Goal: Transaction & Acquisition: Purchase product/service

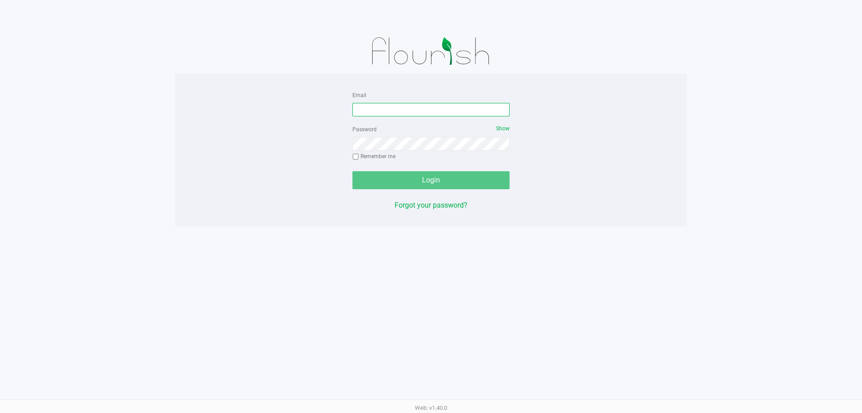
click at [416, 106] on input "Email" at bounding box center [431, 109] width 157 height 13
type input "[EMAIL_ADDRESS][DOMAIN_NAME]"
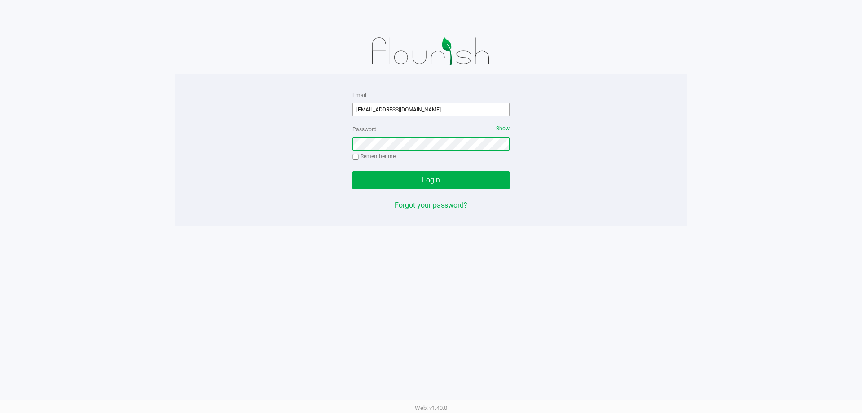
click at [353, 171] on button "Login" at bounding box center [431, 180] width 157 height 18
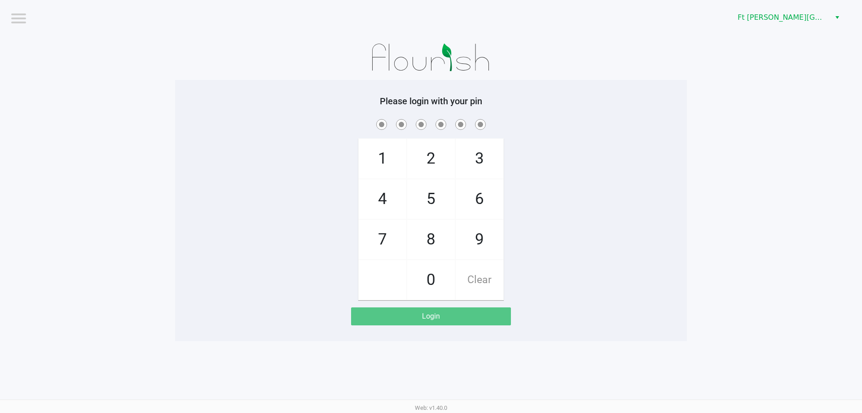
click at [582, 176] on div "1 4 7 2 5 8 0 3 6 9 Clear" at bounding box center [431, 208] width 512 height 183
checkbox input "true"
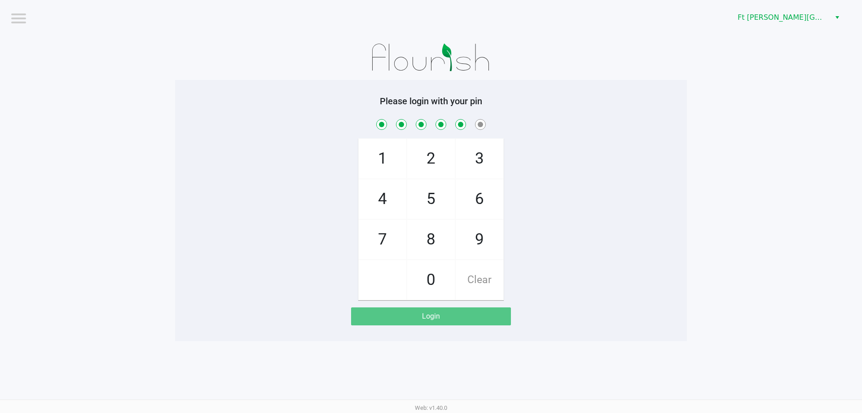
checkbox input "true"
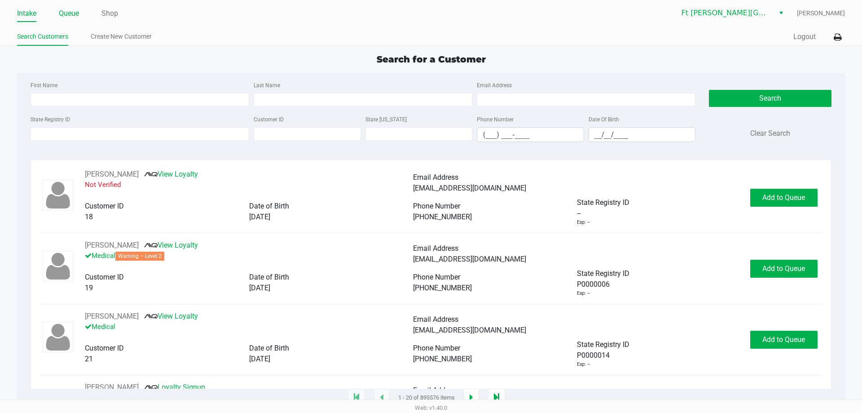
click at [71, 12] on link "Queue" at bounding box center [69, 13] width 20 height 13
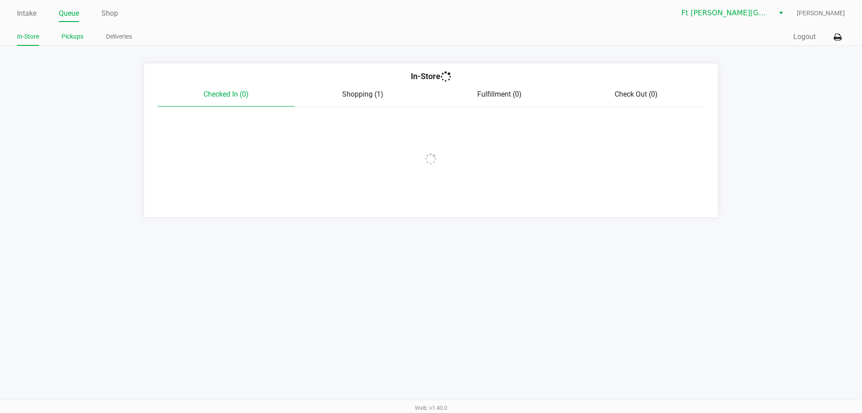
click at [80, 39] on link "Pickups" at bounding box center [73, 36] width 22 height 11
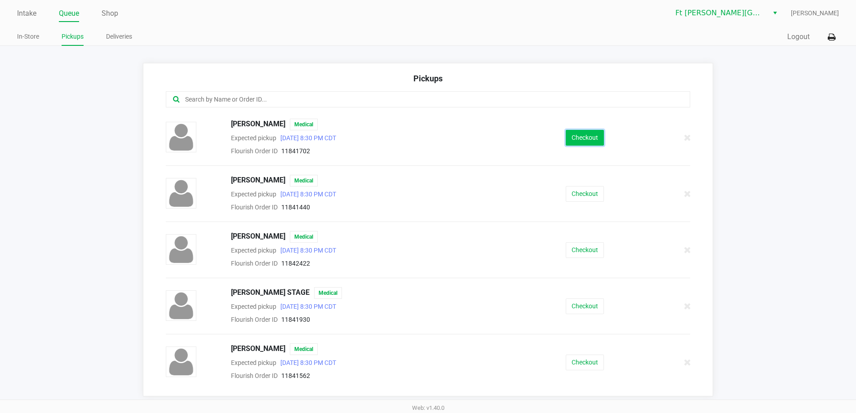
click at [581, 144] on button "Checkout" at bounding box center [584, 138] width 38 height 16
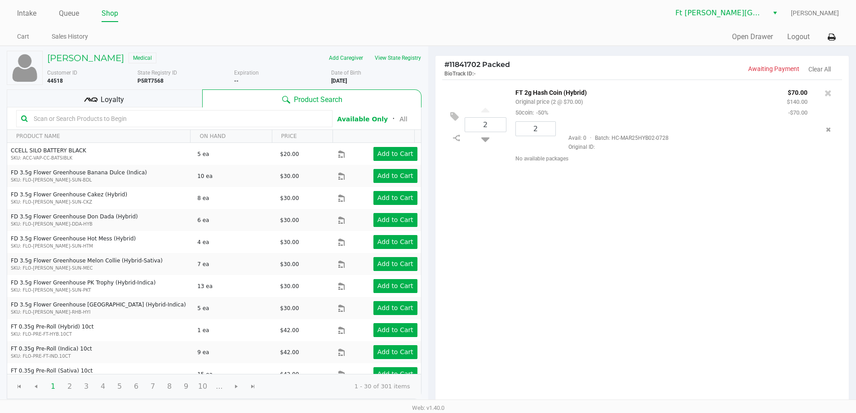
click at [619, 233] on div "2 FT 2g Hash Coin (Hybrid) Original price (2 @ $70.00) 50coin: -50% $70.00 $140…" at bounding box center [642, 242] width 414 height 326
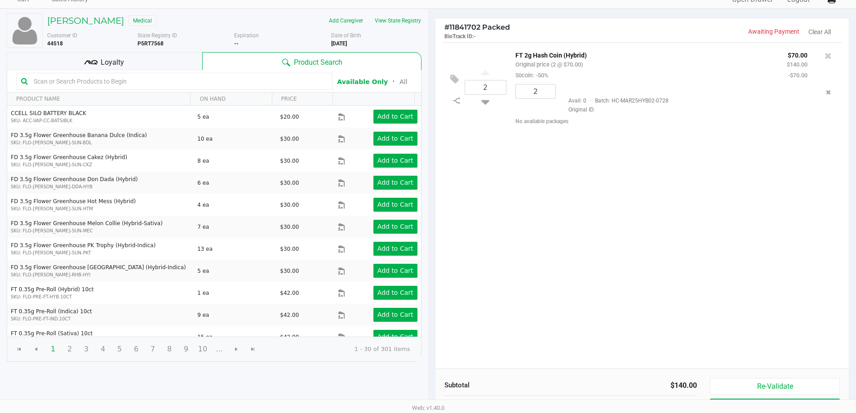
scroll to position [92, 0]
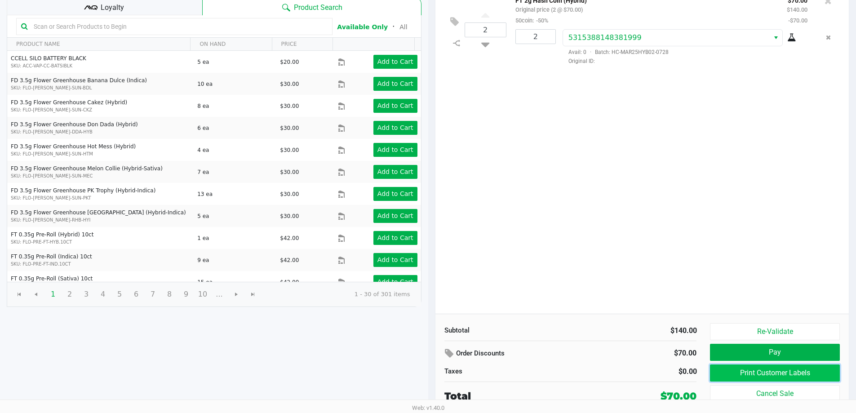
click at [752, 369] on button "Print Customer Labels" at bounding box center [774, 372] width 129 height 17
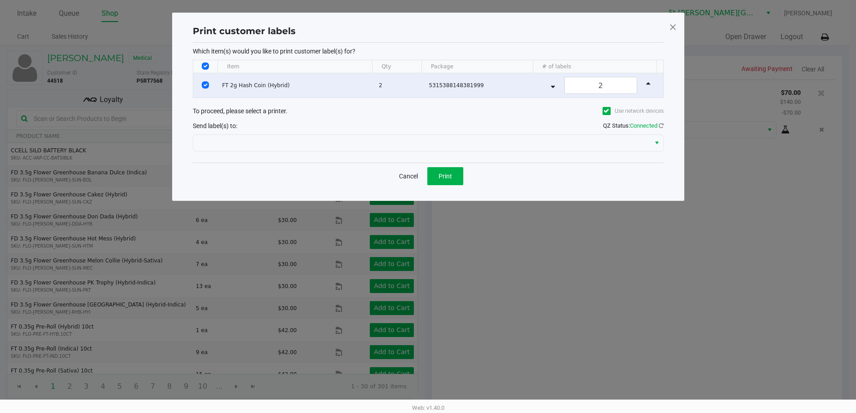
scroll to position [0, 0]
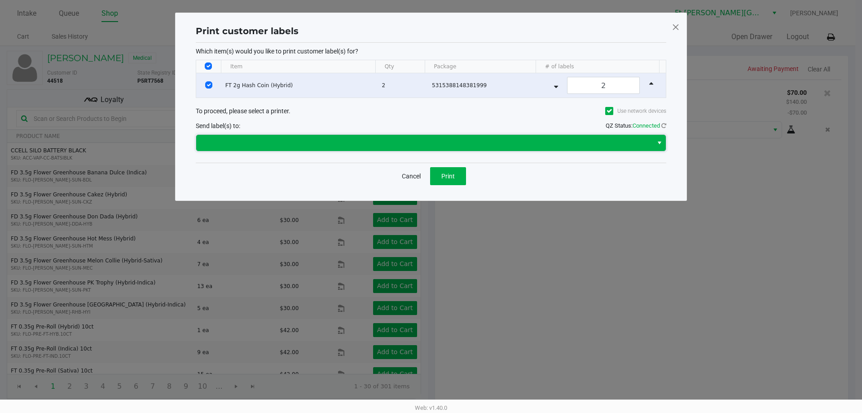
click at [441, 139] on span at bounding box center [425, 142] width 446 height 11
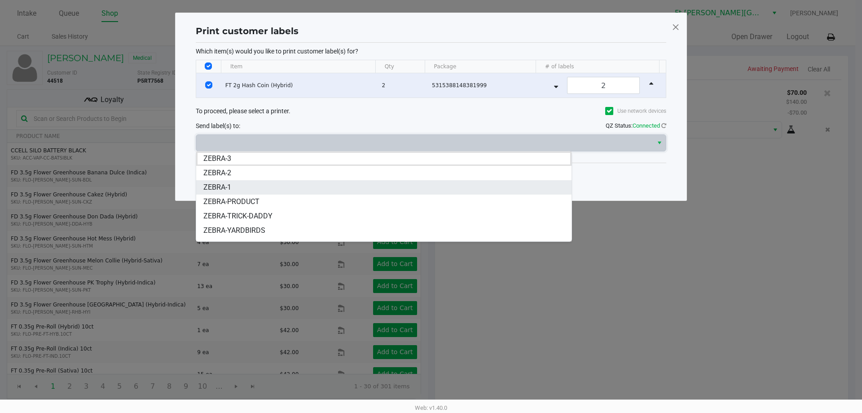
click at [306, 183] on li "ZEBRA-1" at bounding box center [383, 187] width 375 height 14
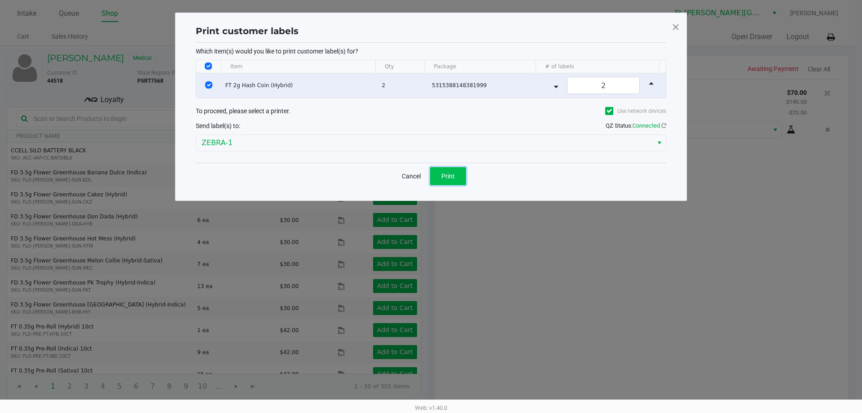
click at [464, 179] on button "Print" at bounding box center [448, 176] width 36 height 18
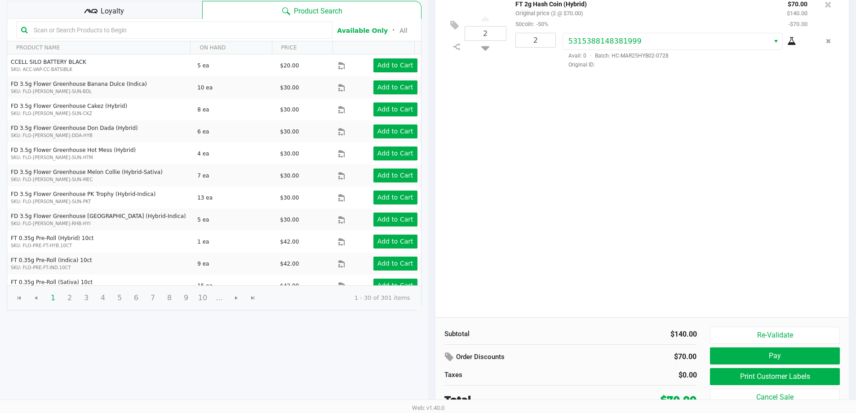
scroll to position [92, 0]
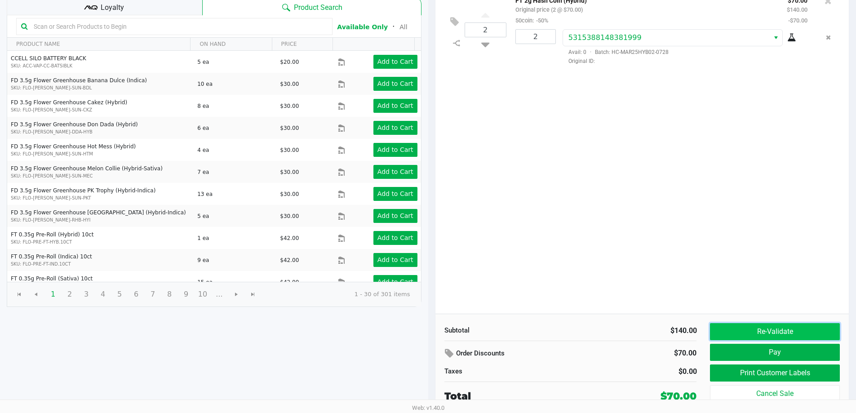
click at [716, 333] on button "Re-Validate" at bounding box center [774, 331] width 129 height 17
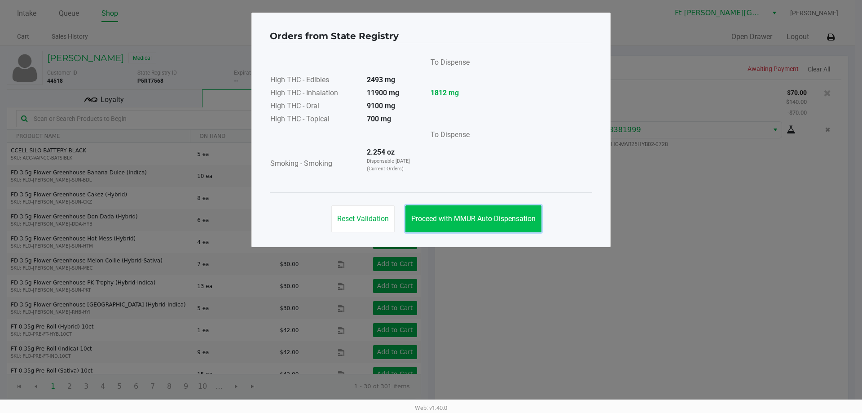
click at [493, 212] on button "Proceed with MMUR Auto-Dispensation" at bounding box center [474, 218] width 136 height 27
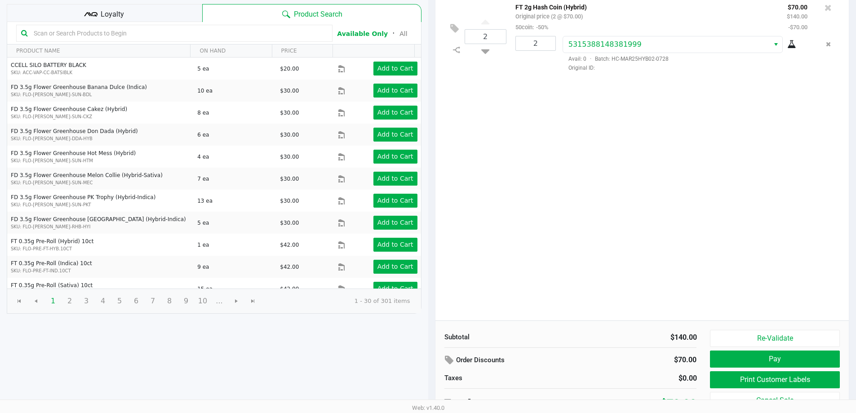
scroll to position [92, 0]
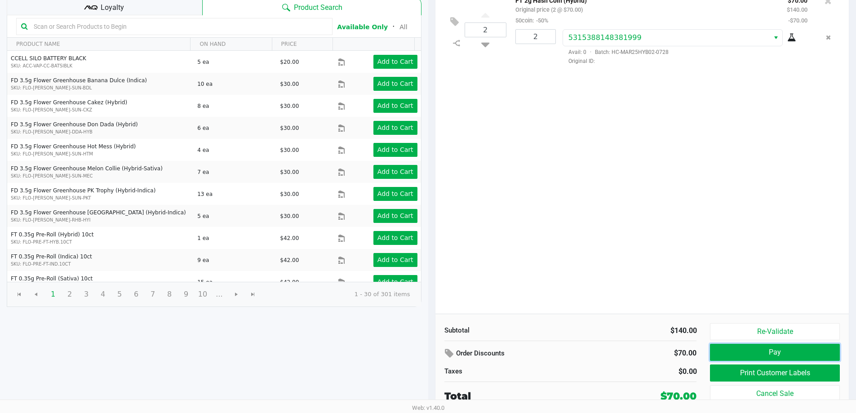
click at [724, 349] on button "Pay" at bounding box center [774, 352] width 129 height 17
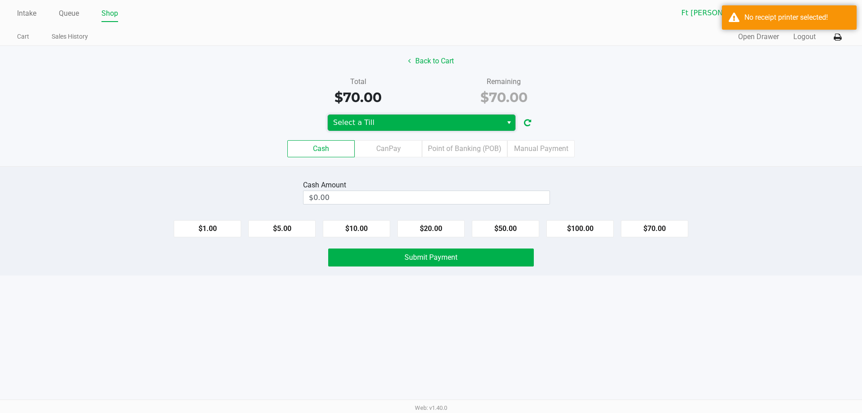
click at [472, 123] on span "Select a Till" at bounding box center [415, 122] width 164 height 11
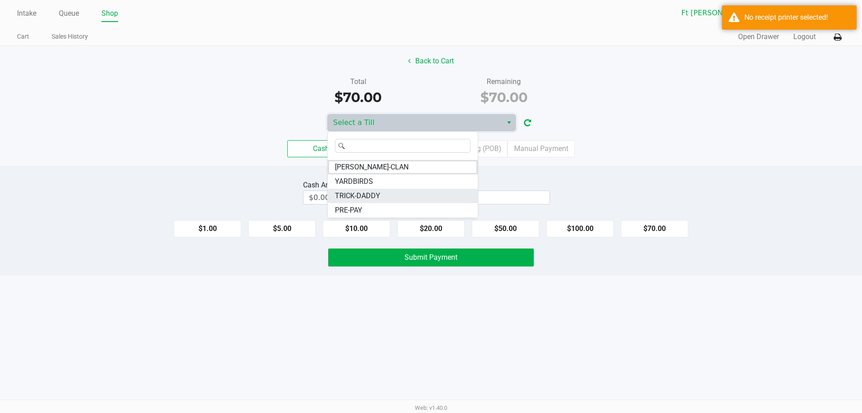
click at [416, 201] on li "TRICK-DADDY" at bounding box center [403, 196] width 150 height 14
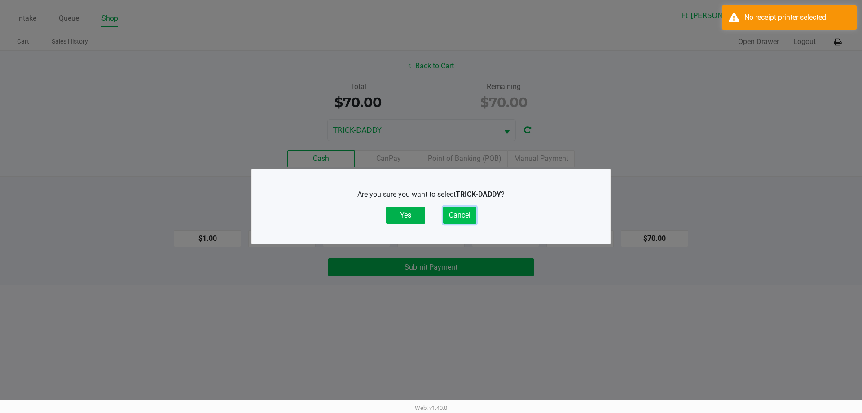
click at [469, 213] on button "Cancel" at bounding box center [459, 215] width 33 height 17
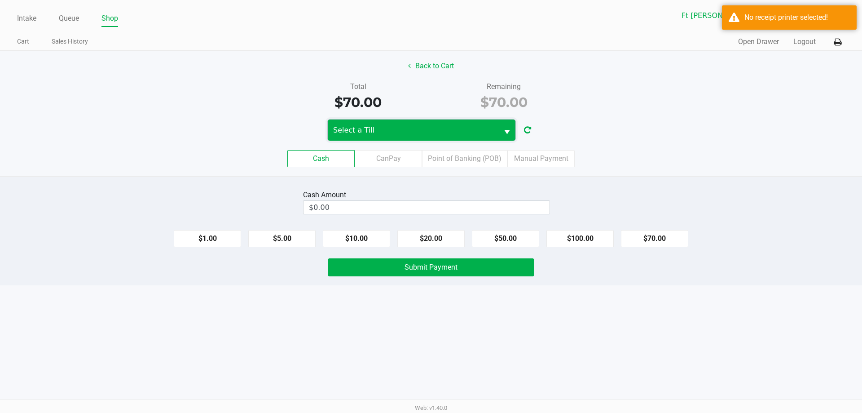
click at [435, 128] on span "Select a Till" at bounding box center [413, 130] width 160 height 11
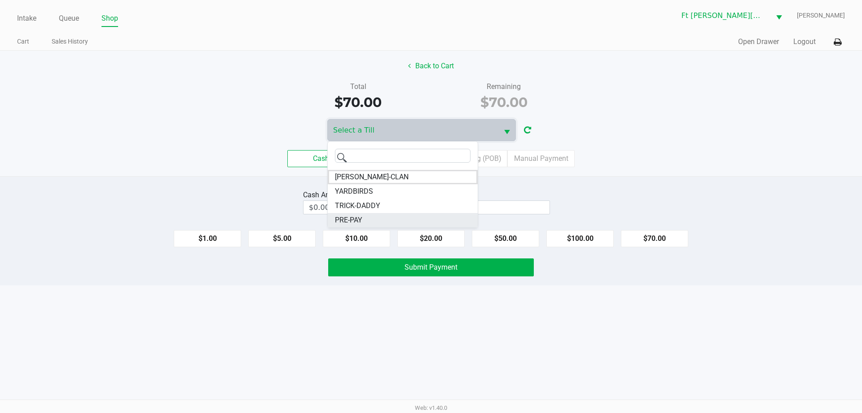
click at [408, 221] on li "PRE-PAY" at bounding box center [403, 220] width 150 height 14
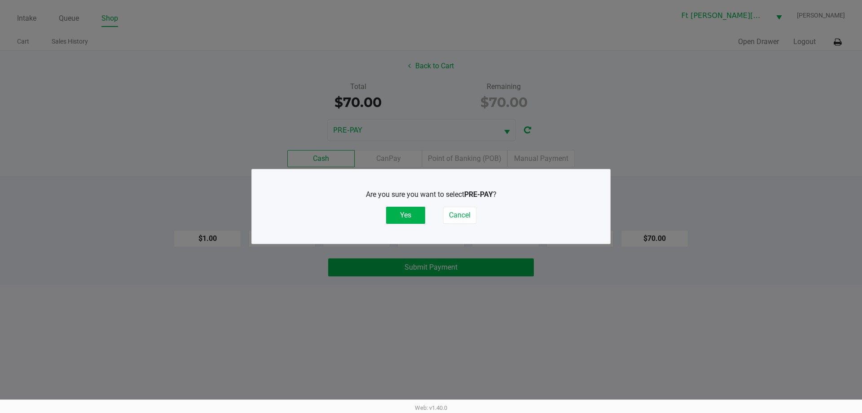
drag, startPoint x: 408, startPoint y: 207, endPoint x: 523, endPoint y: 130, distance: 138.1
click at [409, 207] on button "Yes" at bounding box center [405, 215] width 39 height 17
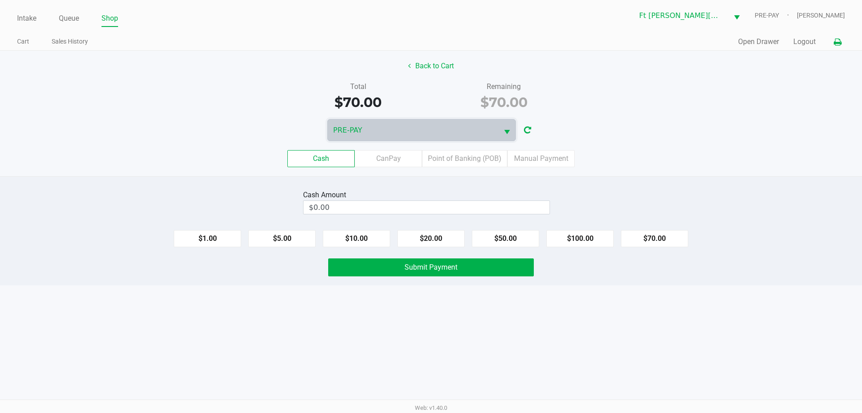
click at [837, 44] on icon at bounding box center [838, 42] width 8 height 6
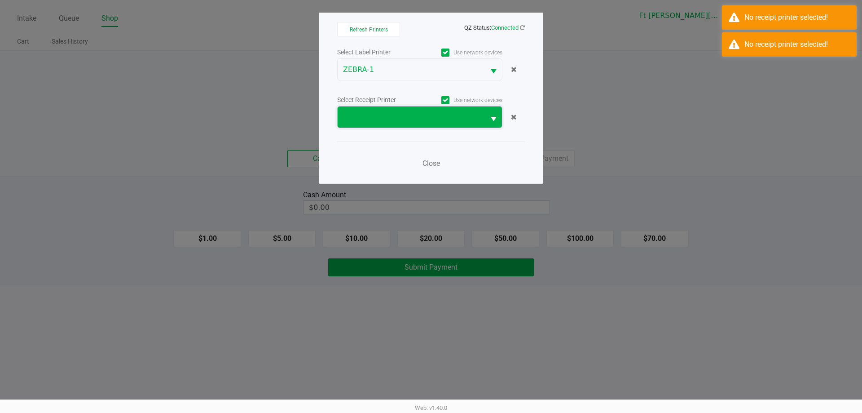
click at [460, 120] on span at bounding box center [411, 117] width 137 height 11
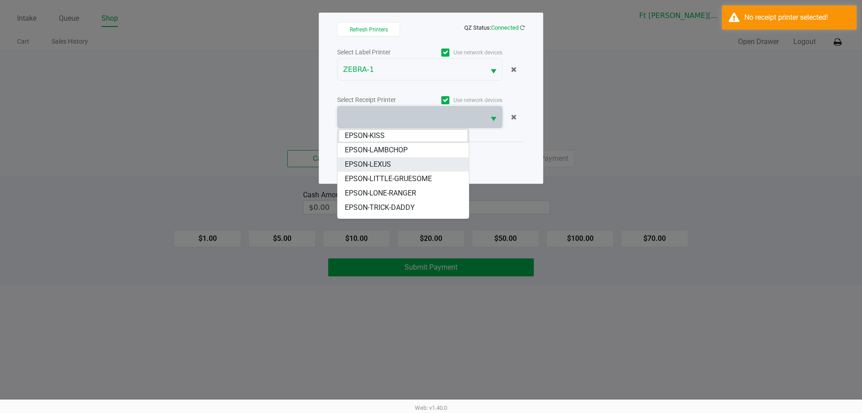
click at [373, 158] on li "EPSON-LEXUS" at bounding box center [403, 164] width 131 height 14
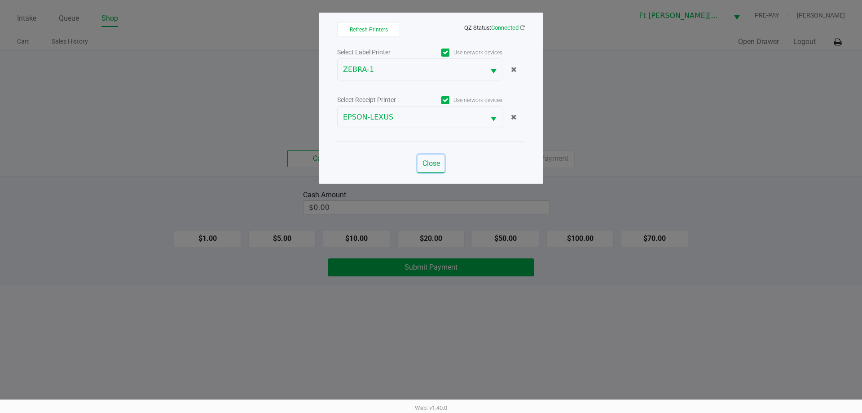
click at [438, 160] on span "Close" at bounding box center [432, 163] width 18 height 9
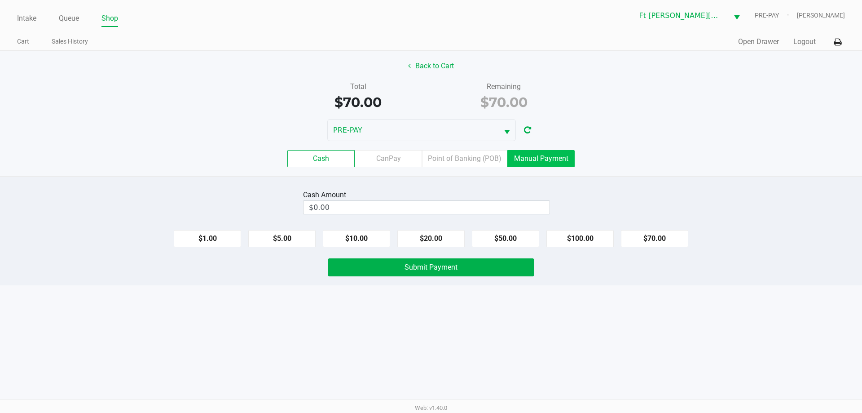
click at [524, 163] on label "Manual Payment" at bounding box center [540, 158] width 67 height 17
click at [0, 0] on 8 "Manual Payment" at bounding box center [0, 0] width 0 height 0
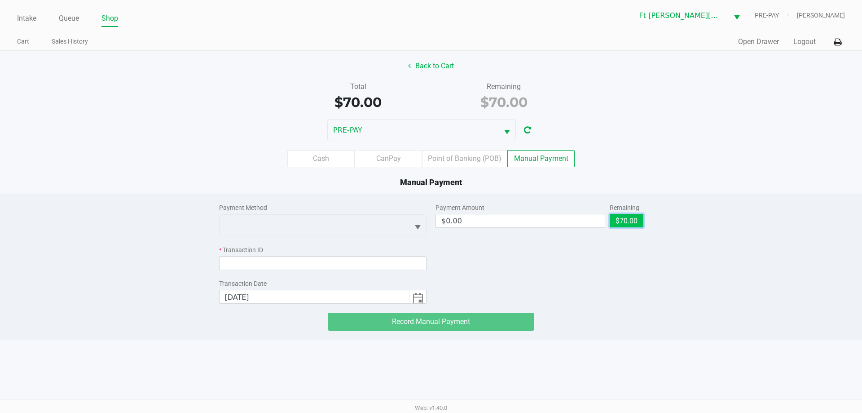
click at [618, 219] on button "$70.00" at bounding box center [627, 220] width 34 height 13
type input "$70.00"
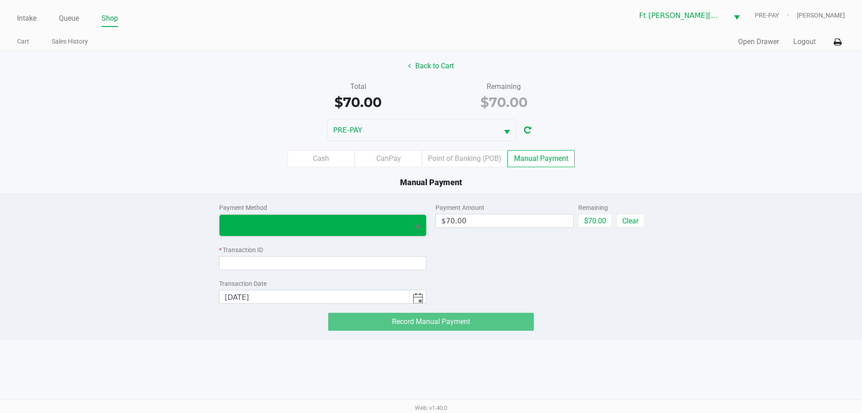
click at [374, 226] on span at bounding box center [314, 225] width 179 height 11
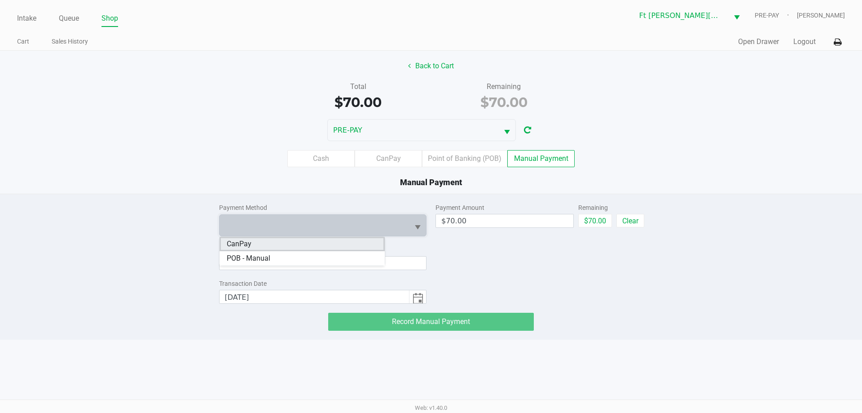
click at [290, 247] on li "CanPay" at bounding box center [302, 244] width 165 height 14
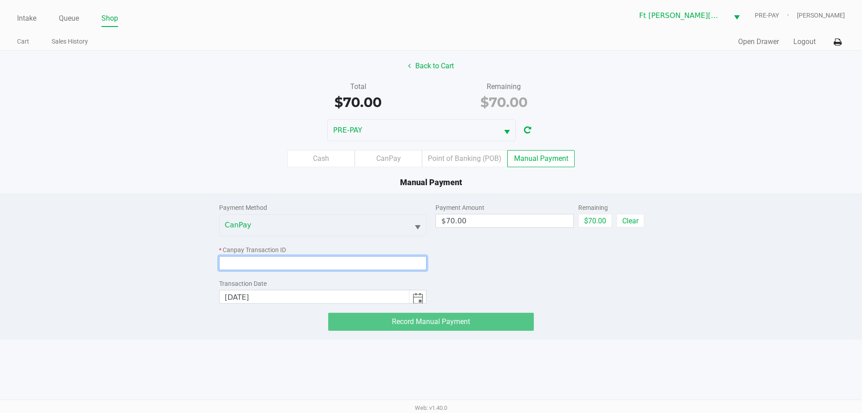
drag, startPoint x: 294, startPoint y: 261, endPoint x: 299, endPoint y: 259, distance: 5.0
click at [296, 261] on input at bounding box center [323, 263] width 208 height 14
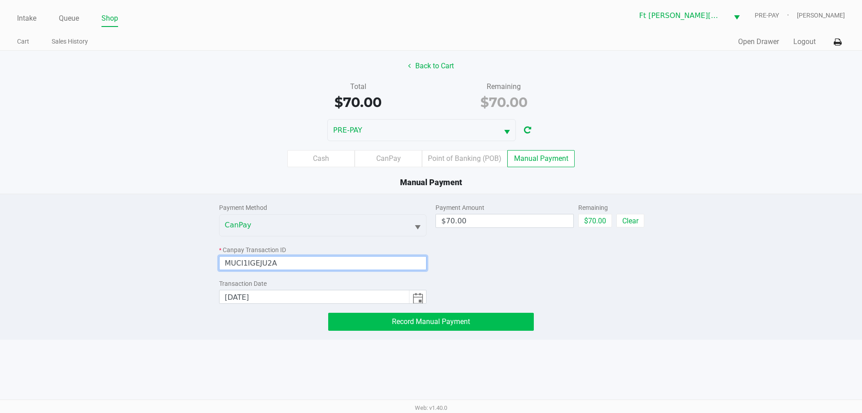
type input "MUCI1IGEJU2A"
click at [381, 328] on button "Record Manual Payment" at bounding box center [431, 322] width 206 height 18
